Goal: Navigation & Orientation: Go to known website

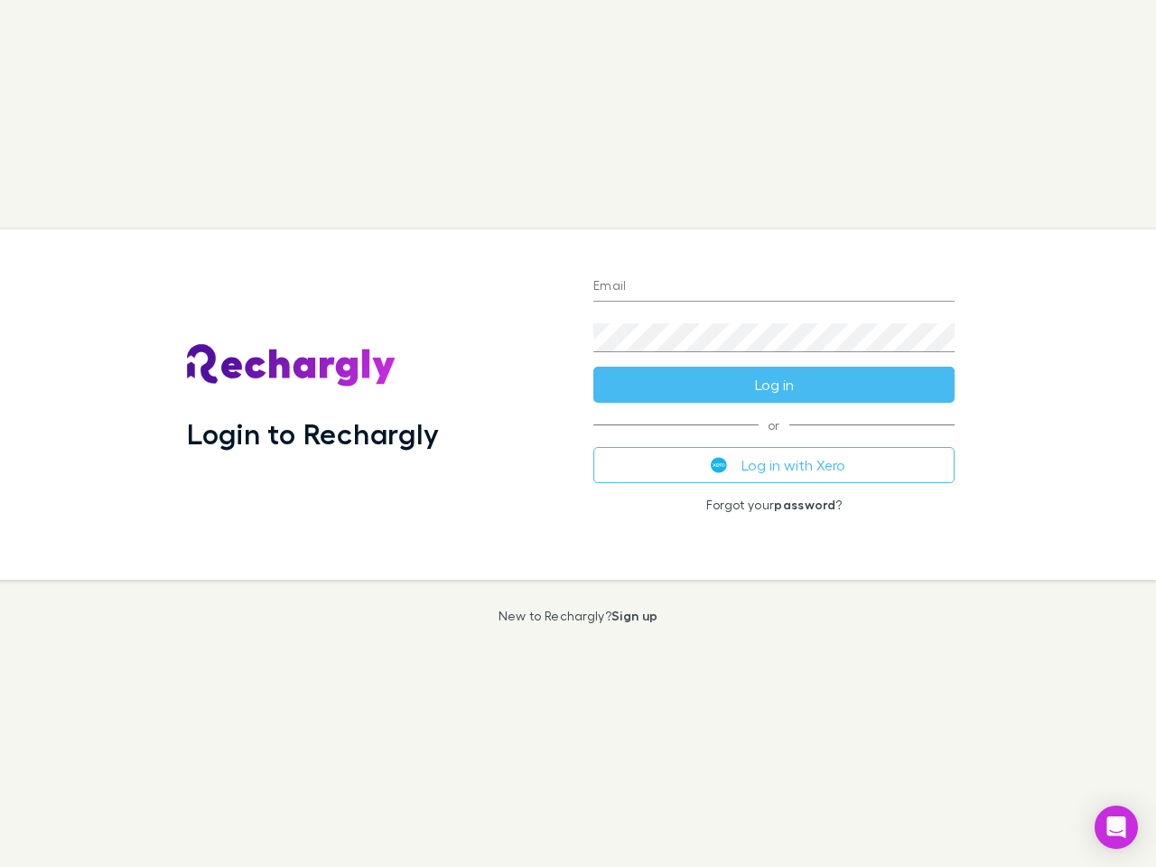
click at [578, 433] on div "Login to Rechargly" at bounding box center [375, 404] width 406 height 350
click at [774, 287] on input "Email" at bounding box center [773, 287] width 361 height 29
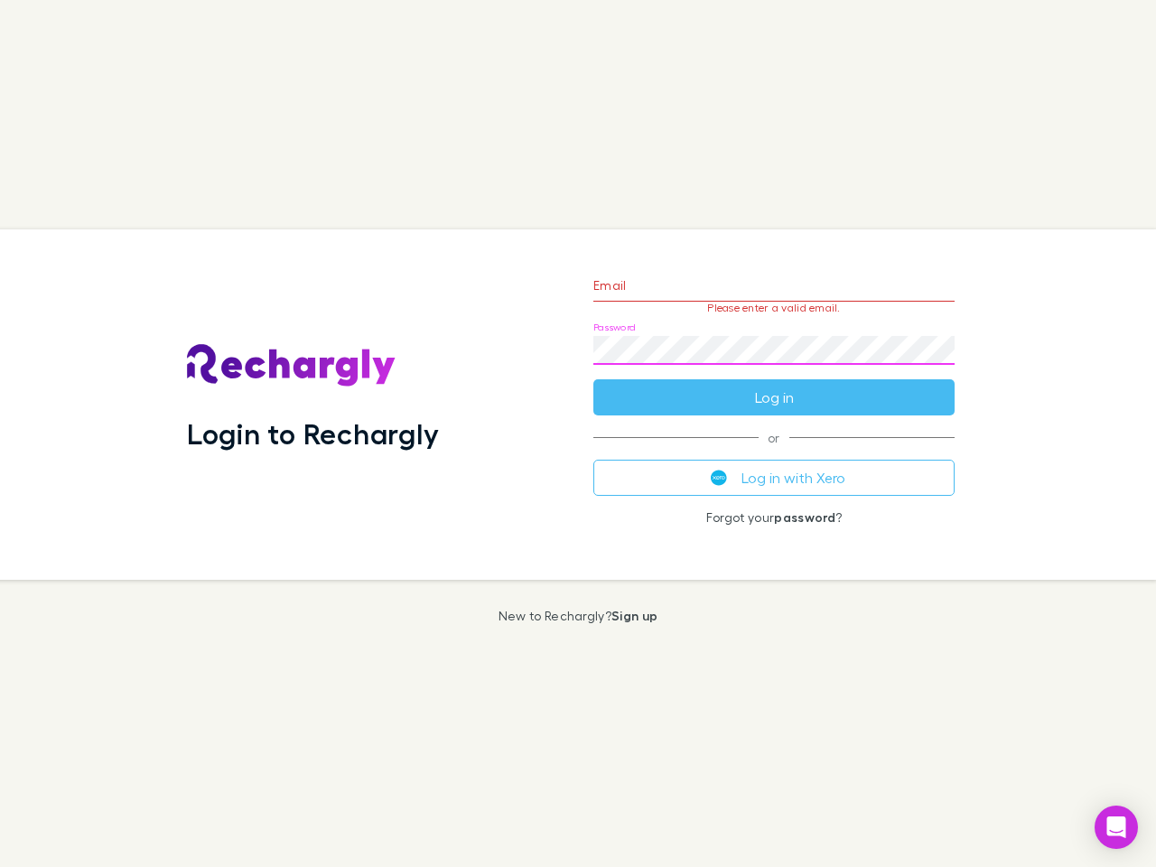
click at [774, 385] on form "Email Please enter a valid email. Password Log in" at bounding box center [773, 336] width 361 height 157
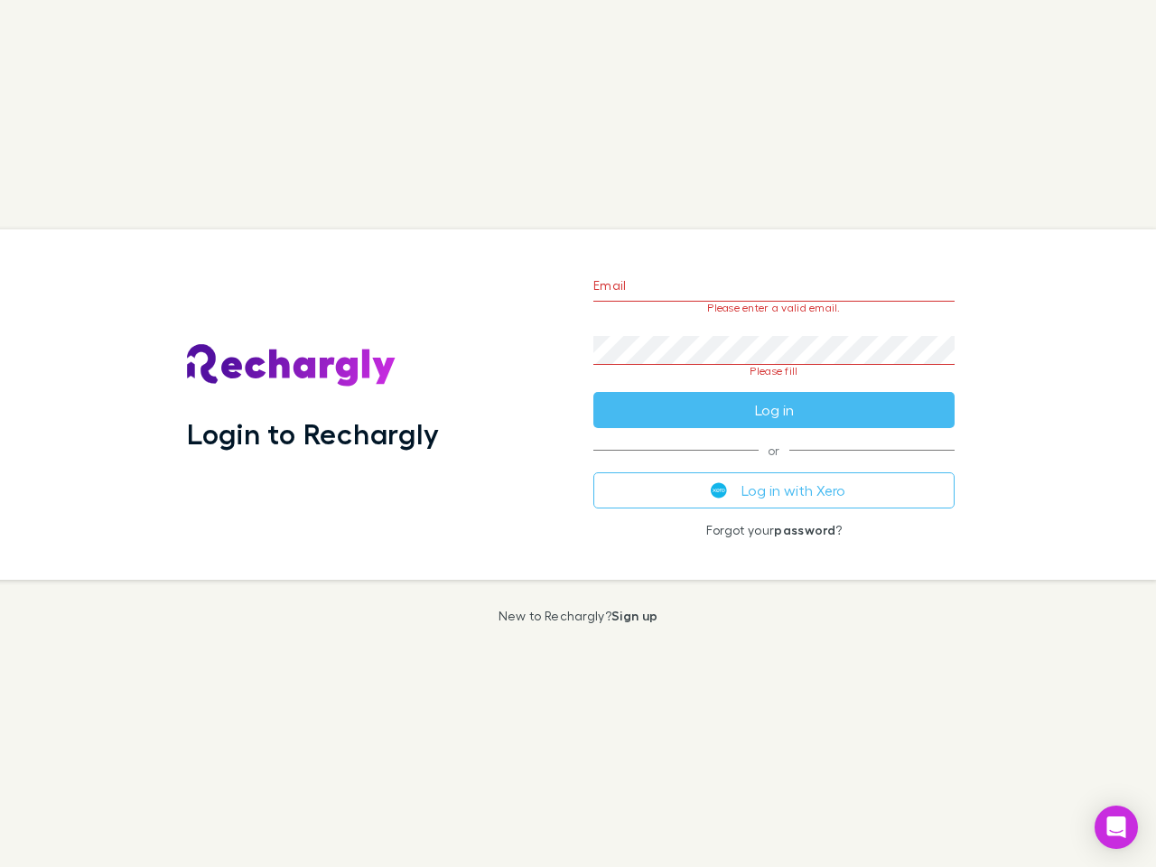
click at [774, 465] on div "Email Please enter a valid email. Password Please fill Log in or Log in with Xe…" at bounding box center [774, 404] width 390 height 350
click at [1116, 827] on icon "Open Intercom Messenger" at bounding box center [1116, 827] width 19 height 22
